Goal: Information Seeking & Learning: Find specific fact

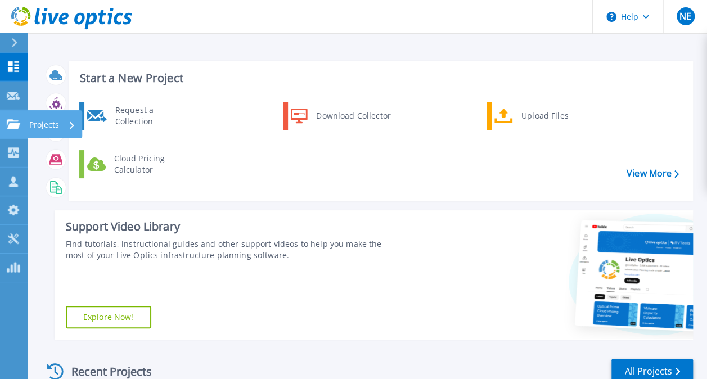
click at [12, 130] on link "Projects Projects" at bounding box center [14, 124] width 28 height 29
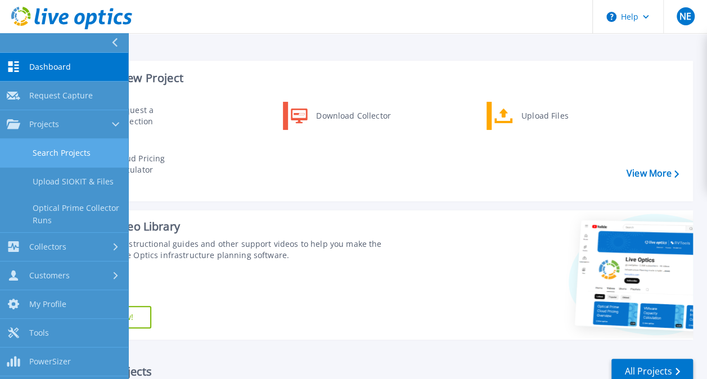
click at [60, 160] on link "Search Projects" at bounding box center [64, 153] width 128 height 29
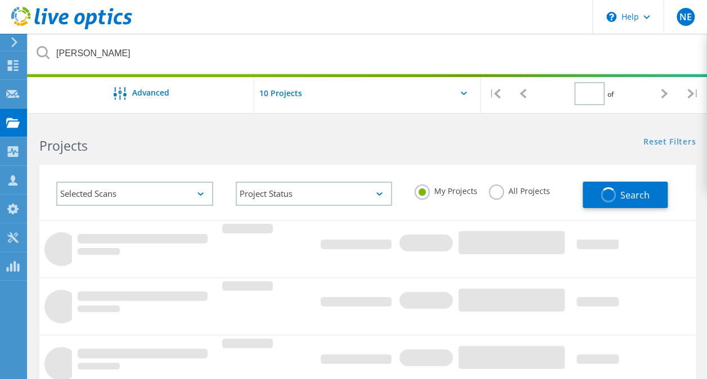
type input "1"
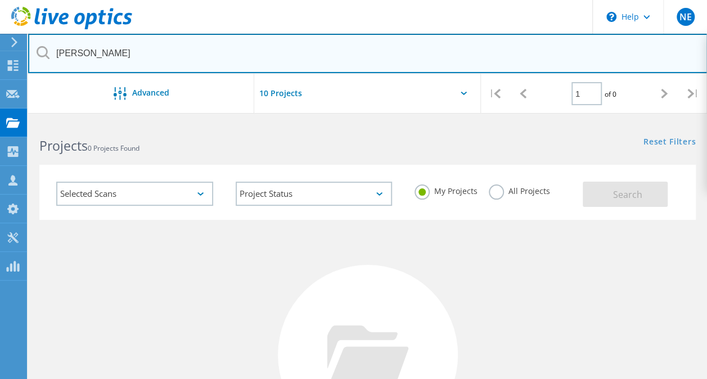
click at [109, 56] on input "[PERSON_NAME]" at bounding box center [367, 53] width 679 height 39
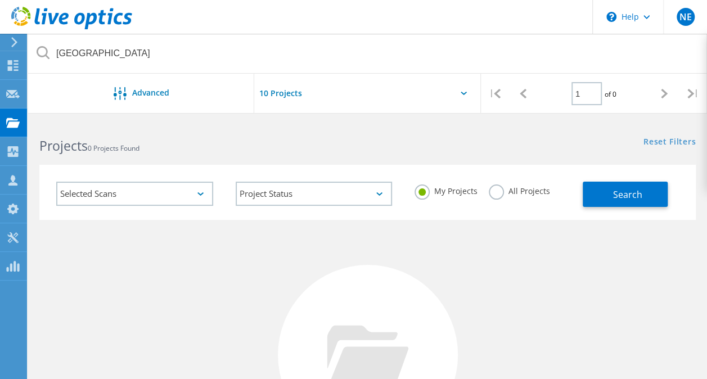
click at [498, 195] on label "All Projects" at bounding box center [518, 189] width 61 height 11
click at [0, 0] on input "All Projects" at bounding box center [0, 0] width 0 height 0
click at [628, 192] on span "Search" at bounding box center [626, 194] width 29 height 12
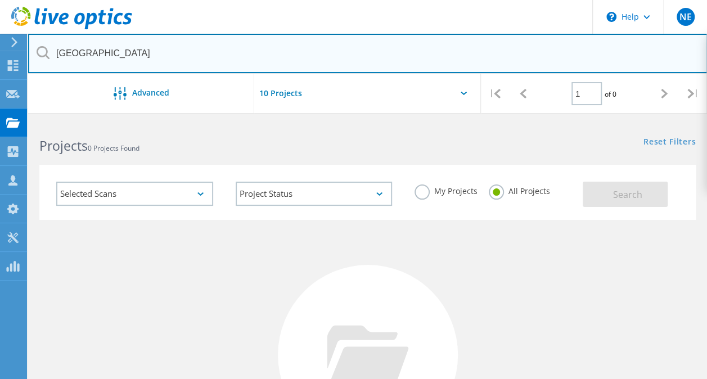
click at [208, 54] on input "[GEOGRAPHIC_DATA]" at bounding box center [367, 53] width 679 height 39
type input "[GEOGRAPHIC_DATA]"
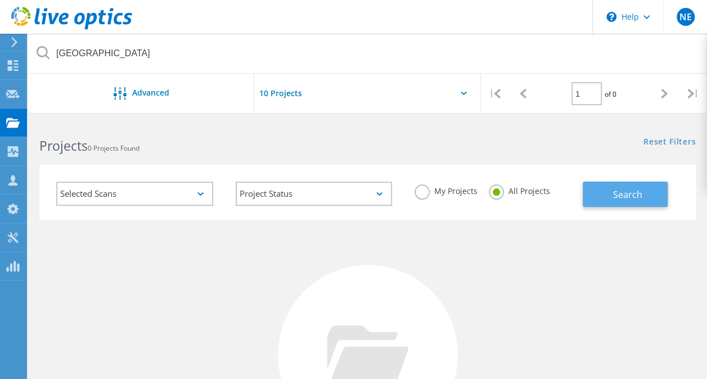
click at [617, 186] on button "Search" at bounding box center [624, 194] width 85 height 25
